Goal: Obtain resource: Download file/media

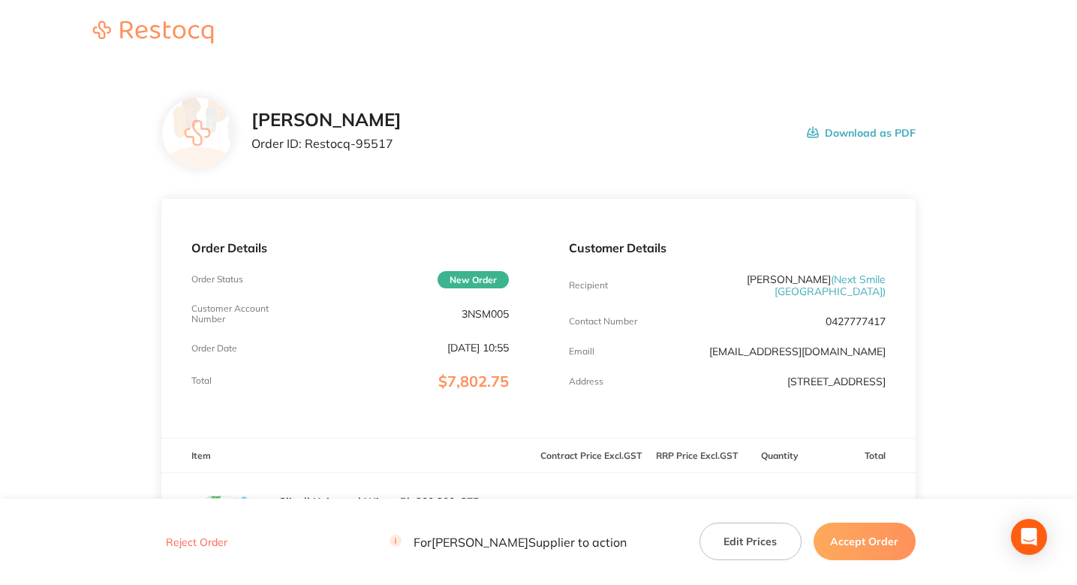
click at [572, 145] on div "[PERSON_NAME] Order ID: Restocq- 95517 Download as PDF" at bounding box center [583, 133] width 664 height 47
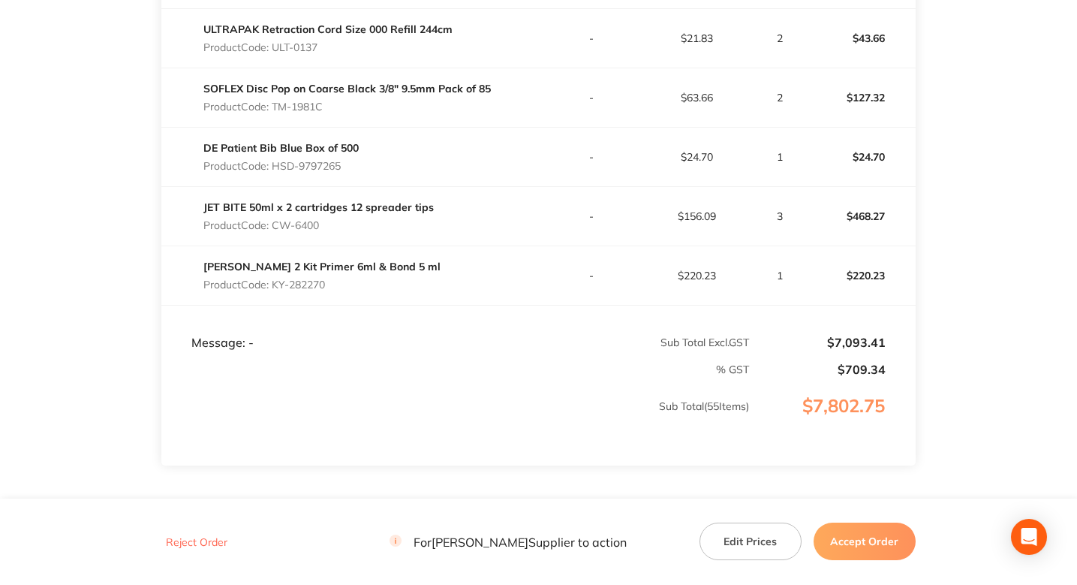
scroll to position [3519, 0]
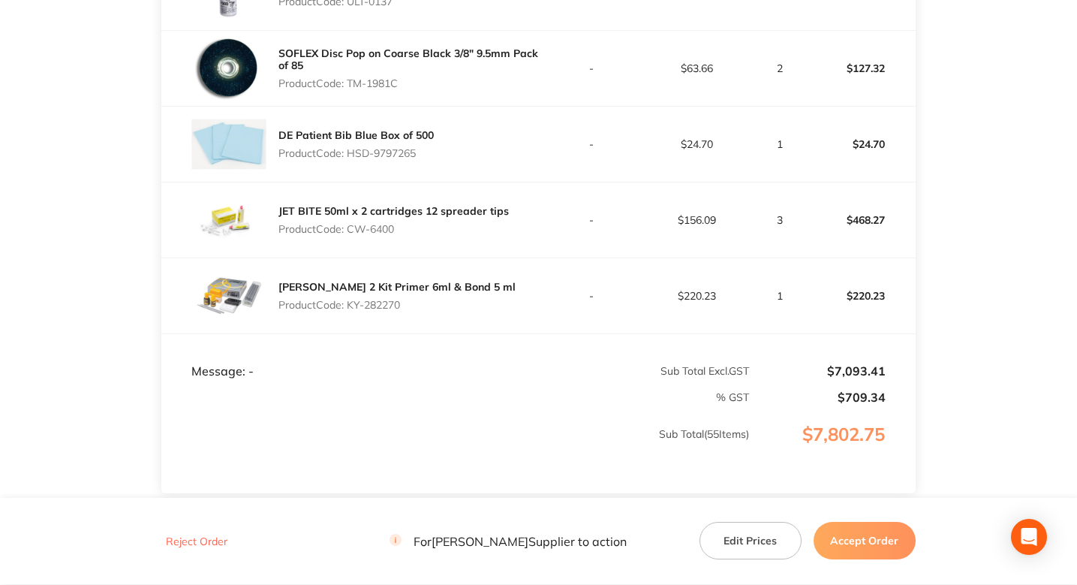
click at [505, 333] on td "Message: -" at bounding box center [349, 355] width 377 height 45
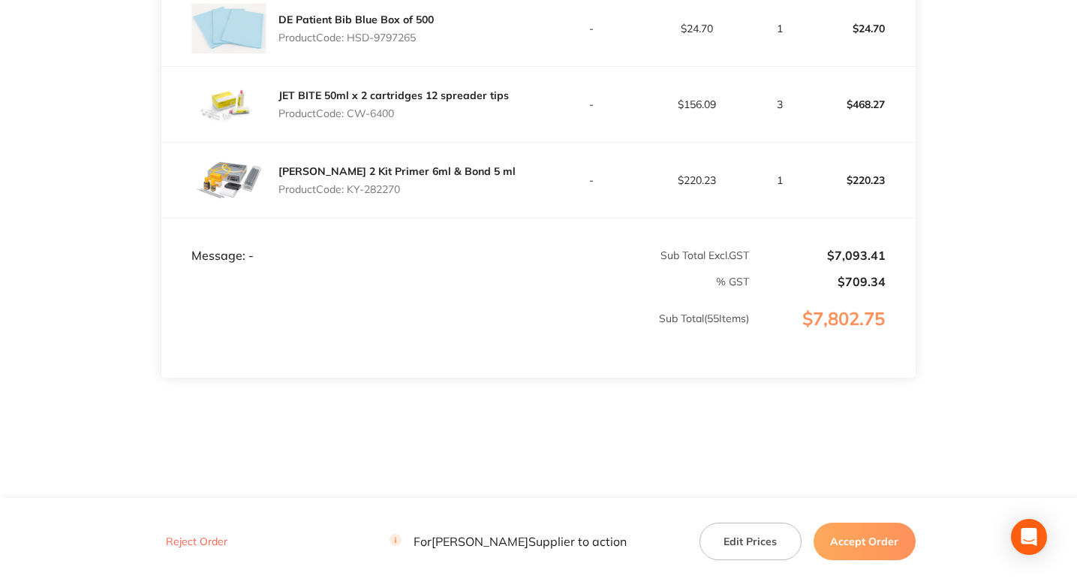
scroll to position [3656, 0]
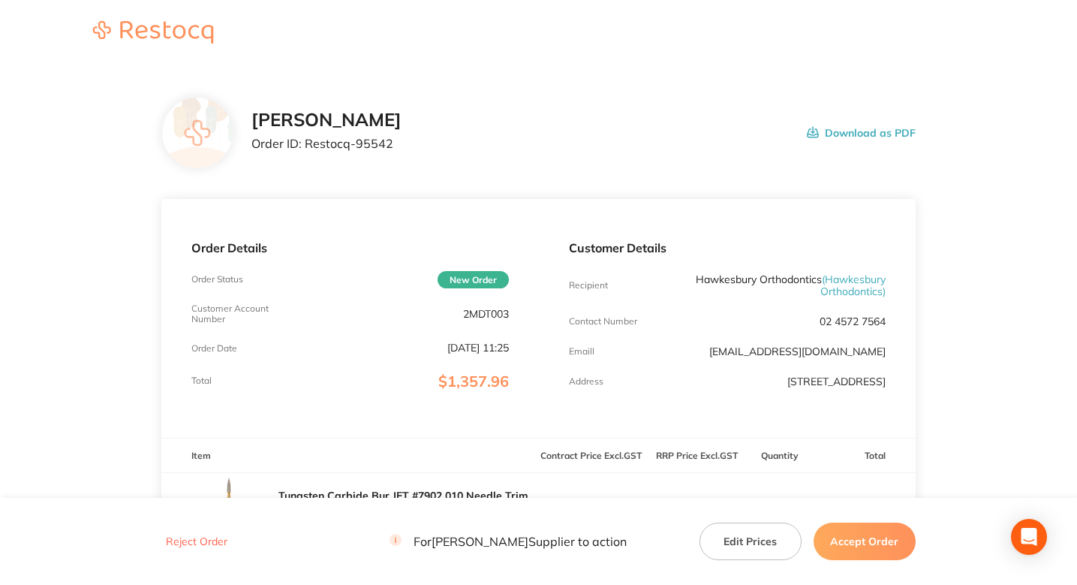
click at [368, 137] on p "Order ID: Restocq- 95542" at bounding box center [326, 144] width 150 height 14
copy p "95542"
click at [691, 132] on div "Henry Schein Halas Order ID: Restocq- 95542 Download as PDF" at bounding box center [583, 133] width 664 height 47
click at [478, 169] on div "Adam Dental Order ID: Restocq- 95543 Download as PDF" at bounding box center [538, 133] width 754 height 72
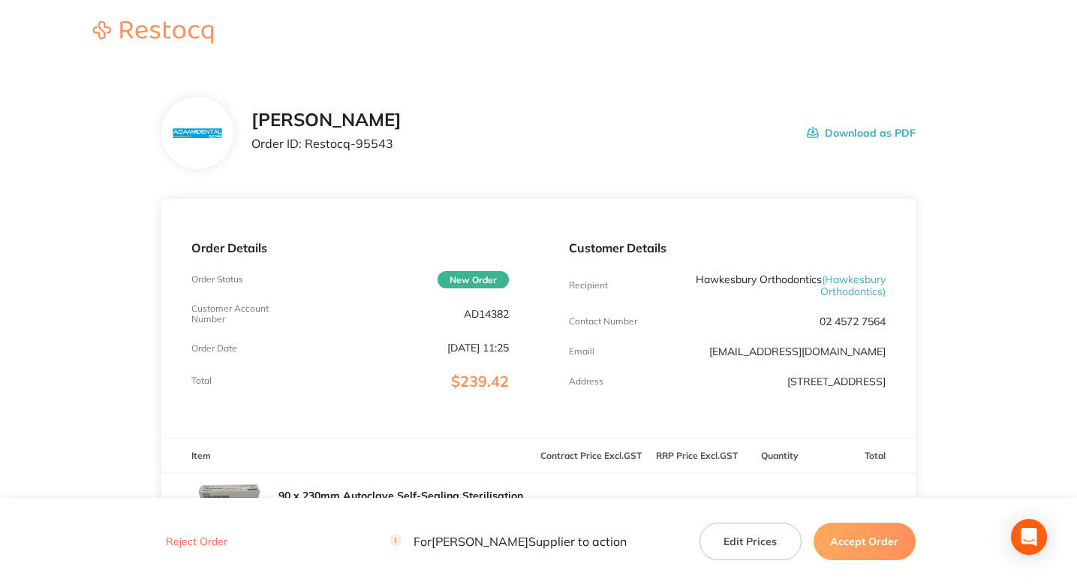
click at [567, 122] on div "Adam Dental Order ID: Restocq- 95543 Download as PDF" at bounding box center [583, 133] width 664 height 47
click at [371, 134] on div "Adam Dental Order ID: Restocq- 95543" at bounding box center [326, 133] width 150 height 47
click at [375, 149] on p "Order ID: Restocq- 95543" at bounding box center [326, 144] width 150 height 14
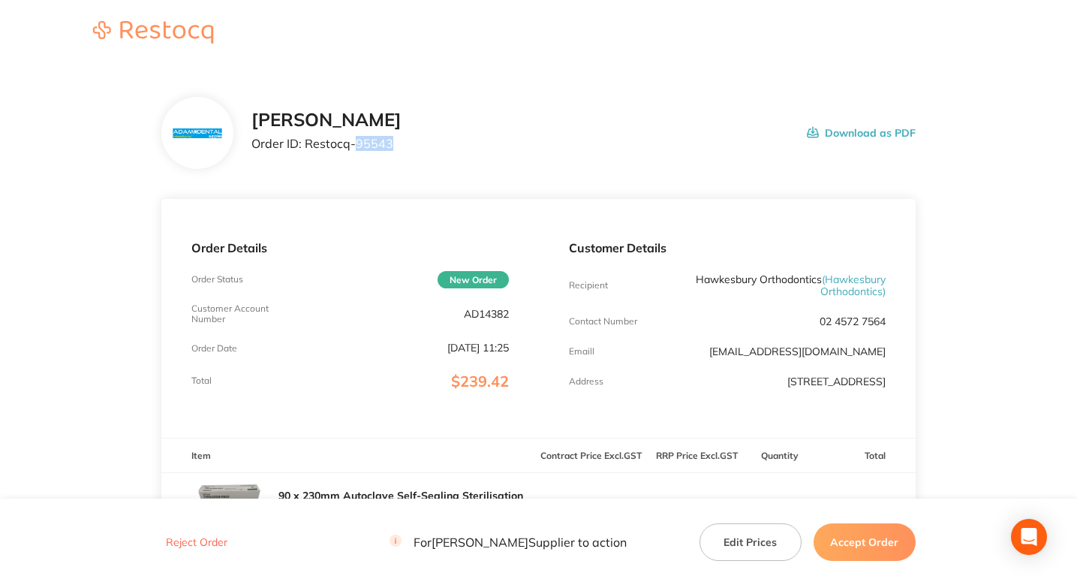
copy p "95543"
click at [614, 167] on div "Adam Dental Order ID: Restocq- 95543 Download as PDF" at bounding box center [538, 133] width 754 height 72
